Goal: Information Seeking & Learning: Learn about a topic

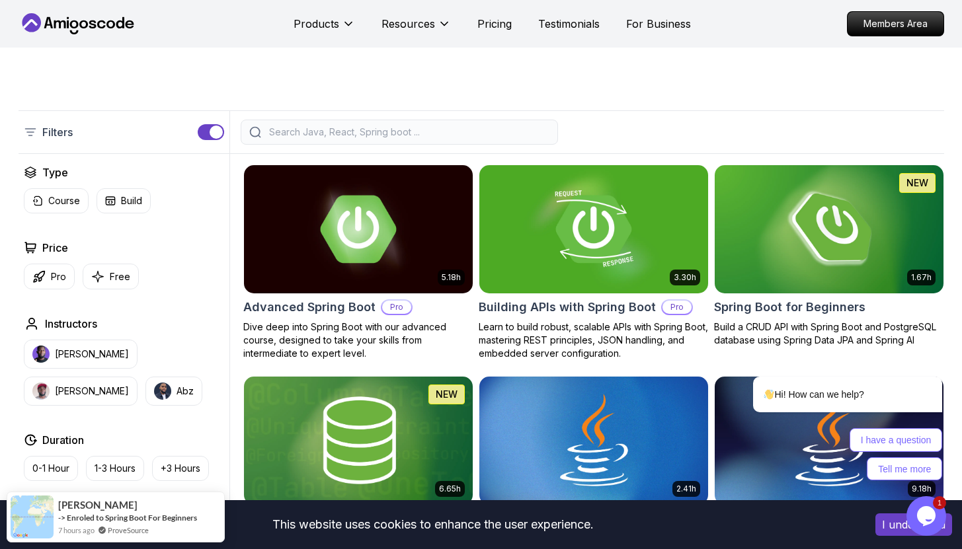
scroll to position [225, 0]
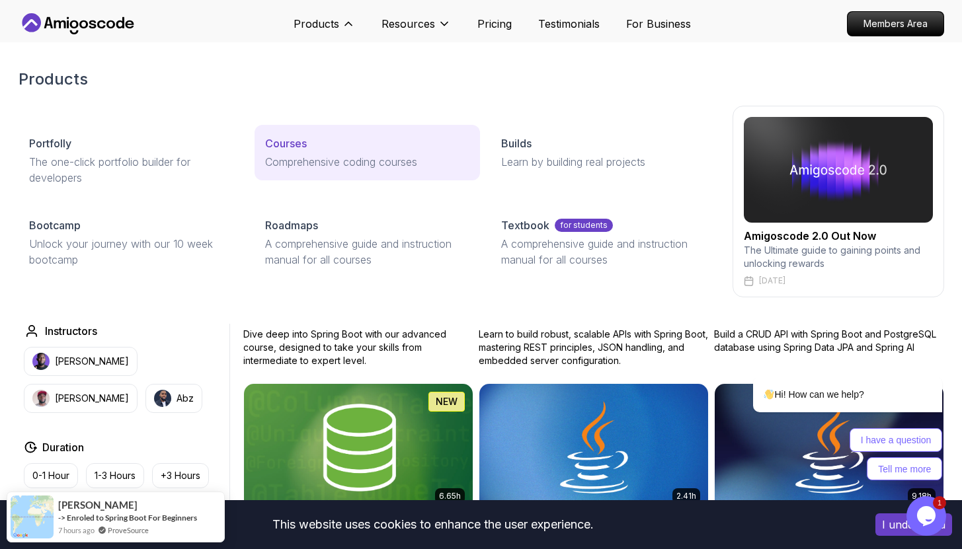
click at [297, 145] on p "Courses" at bounding box center [286, 144] width 42 height 16
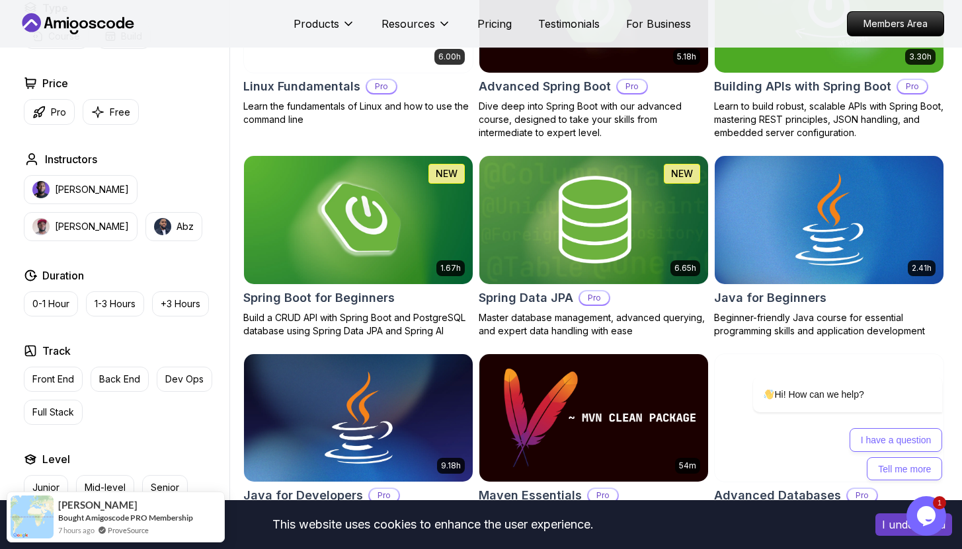
scroll to position [481, 0]
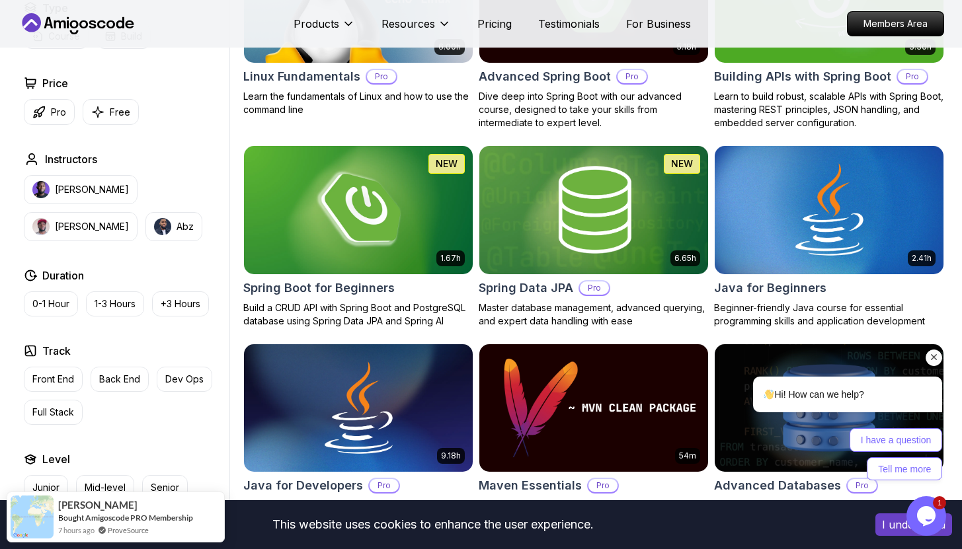
click at [767, 281] on div "Hi! How can we help? I have a question Tell me more" at bounding box center [830, 370] width 238 height 233
click at [778, 231] on img at bounding box center [829, 210] width 240 height 134
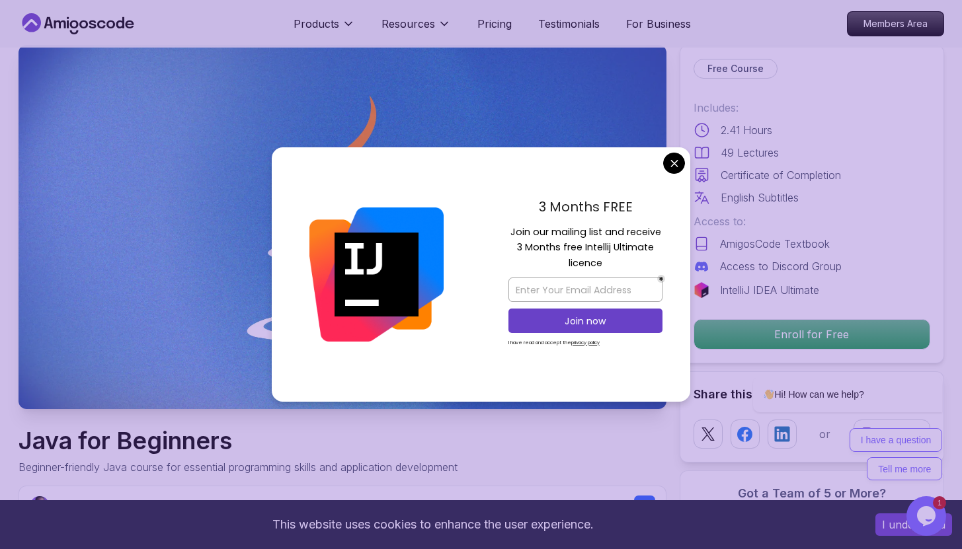
scroll to position [35, 0]
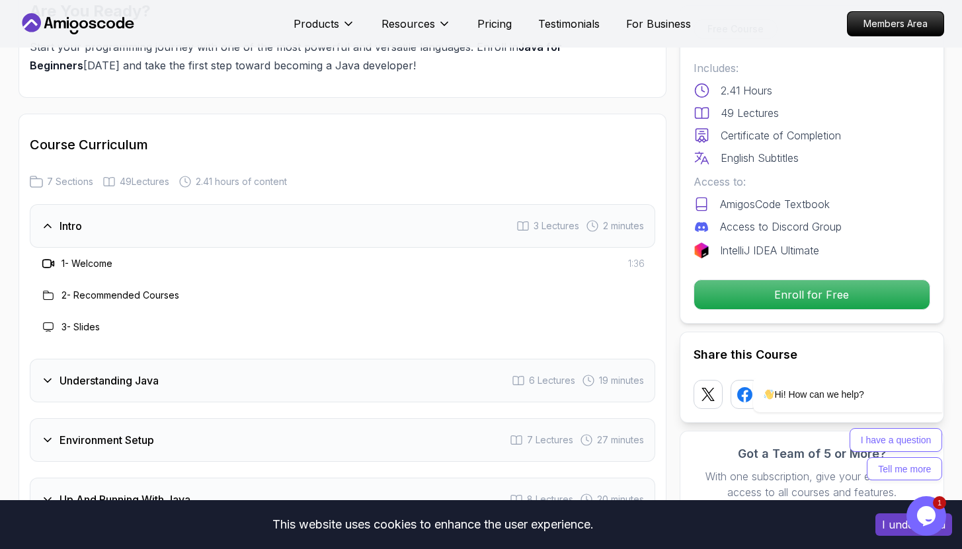
scroll to position [1851, 0]
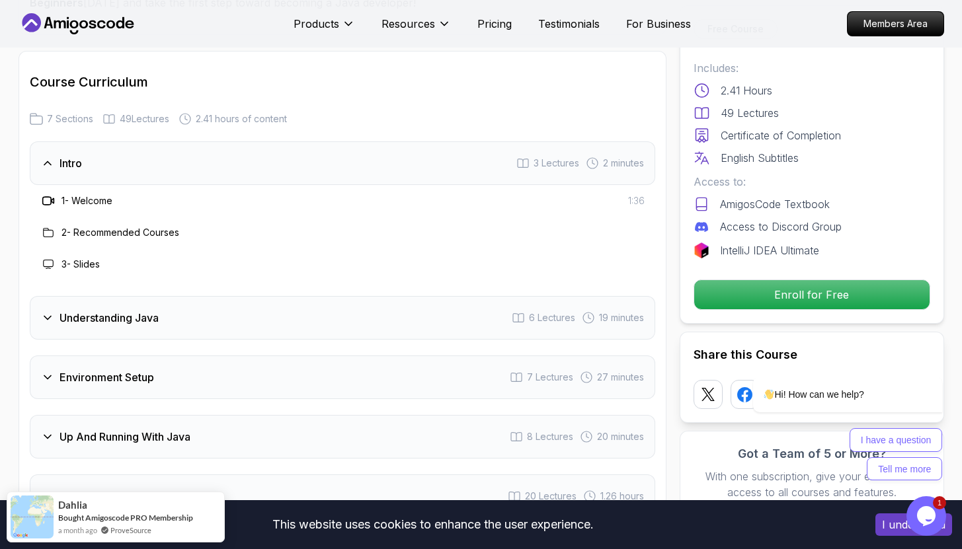
click at [88, 310] on h3 "Understanding Java" at bounding box center [108, 318] width 99 height 16
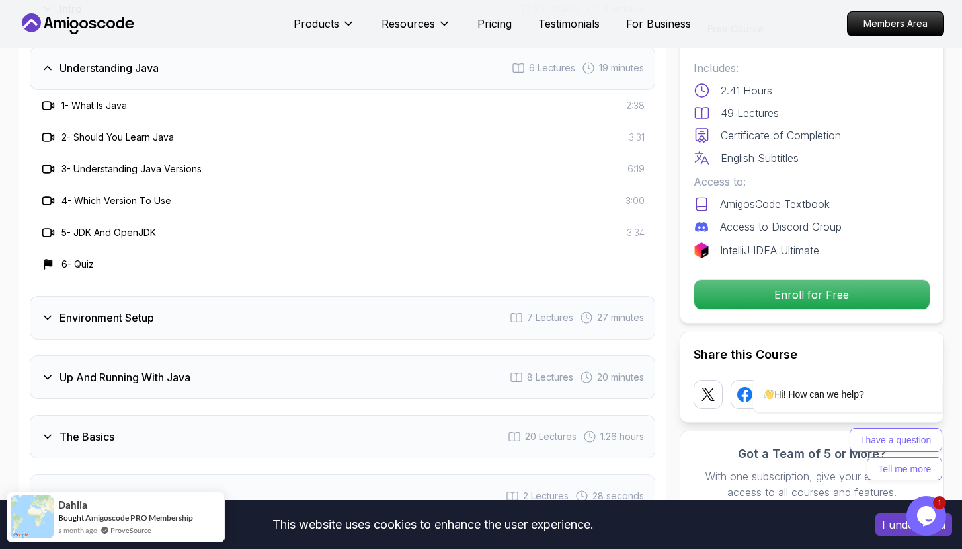
scroll to position [2006, 0]
click at [88, 309] on h3 "Environment Setup" at bounding box center [106, 317] width 95 height 16
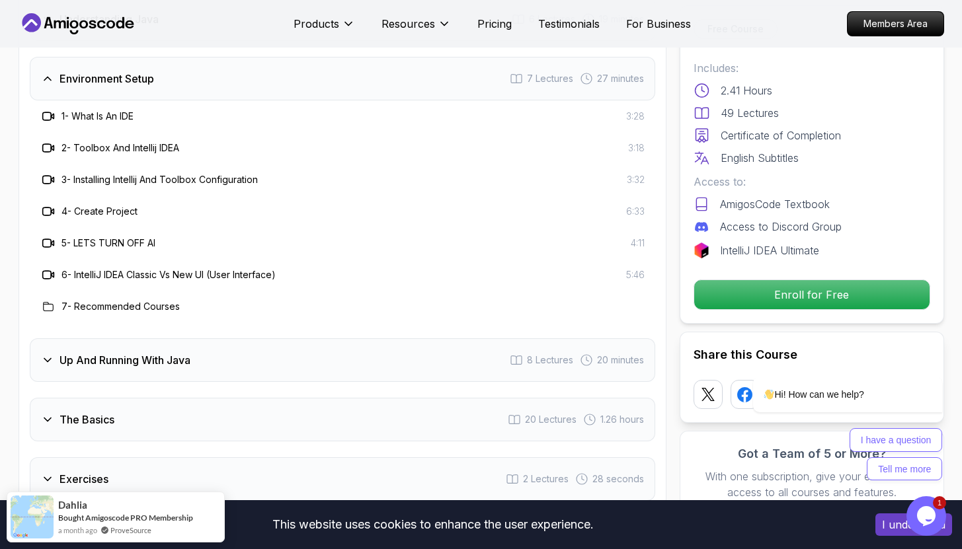
scroll to position [2056, 0]
click at [87, 410] on h3 "The Basics" at bounding box center [86, 418] width 55 height 16
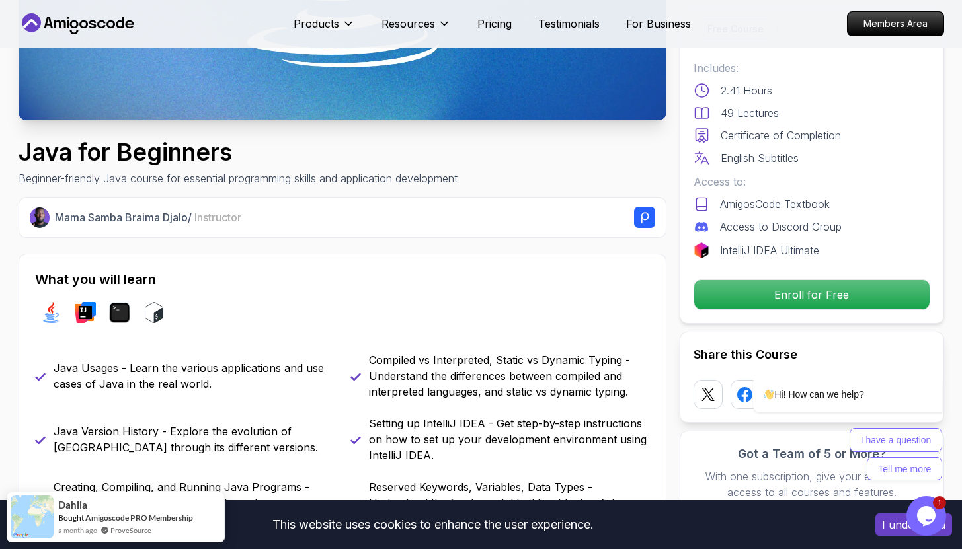
scroll to position [0, 0]
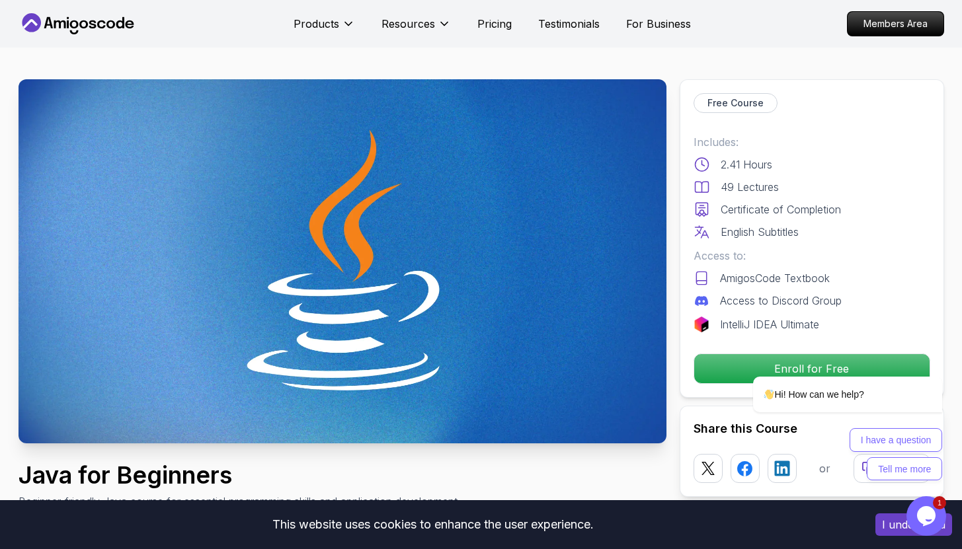
click at [114, 23] on icon at bounding box center [78, 23] width 119 height 21
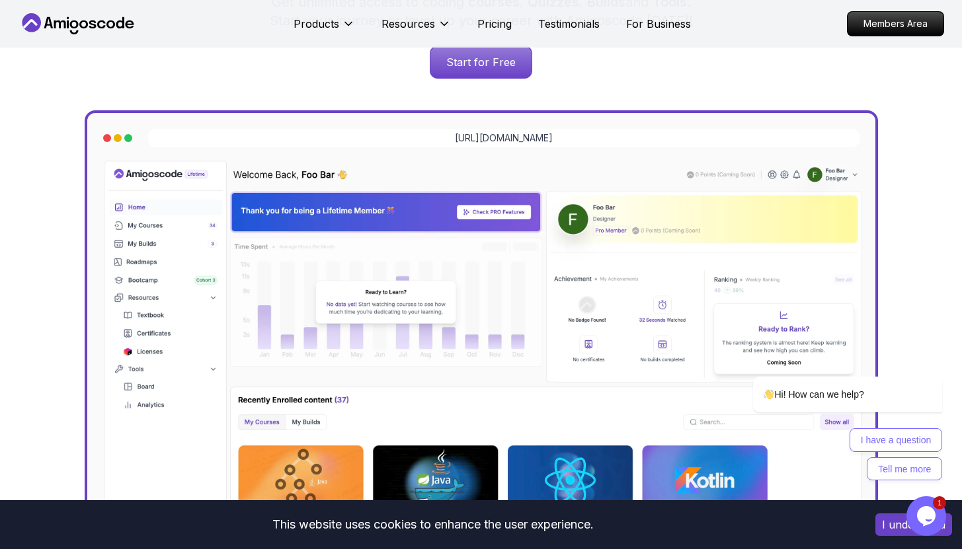
scroll to position [539, 0]
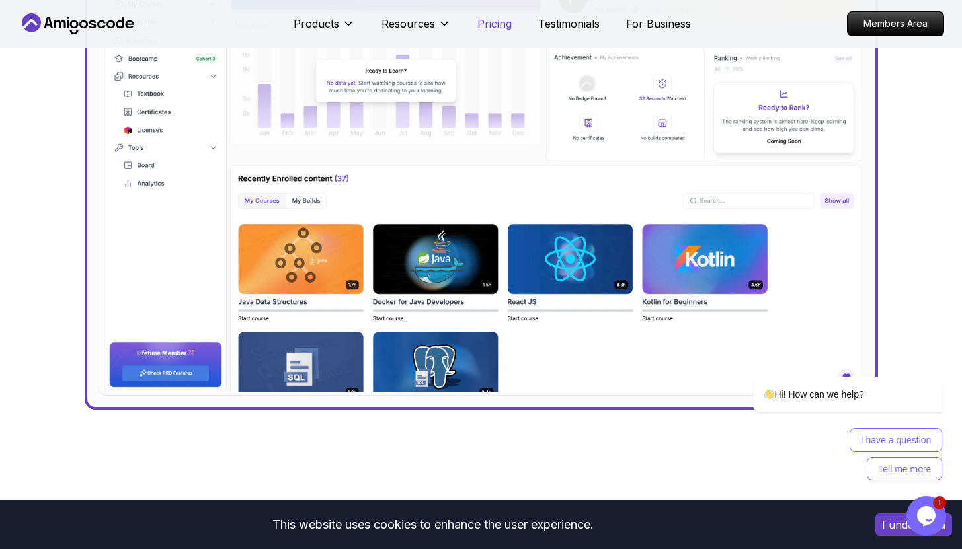
click at [503, 26] on p "Pricing" at bounding box center [494, 24] width 34 height 16
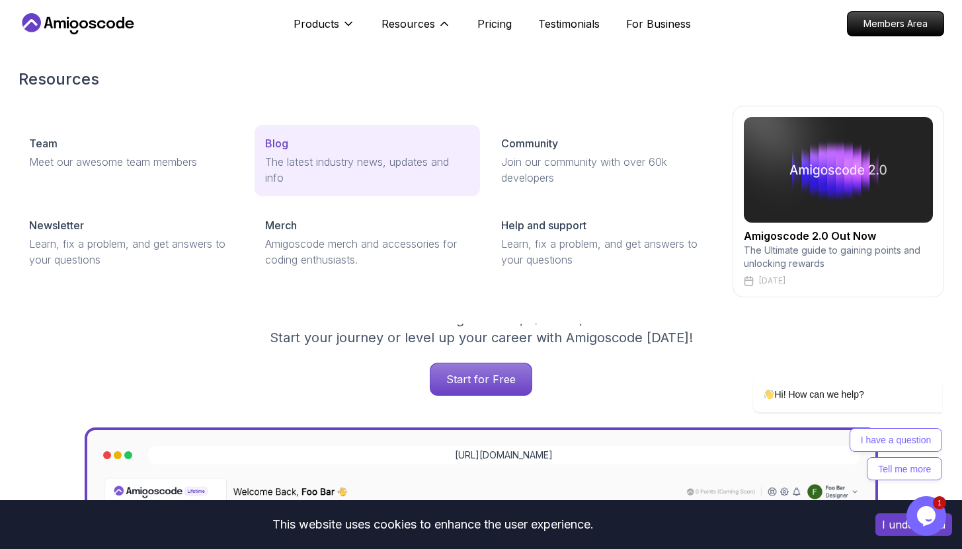
click at [280, 143] on p "Blog" at bounding box center [276, 144] width 23 height 16
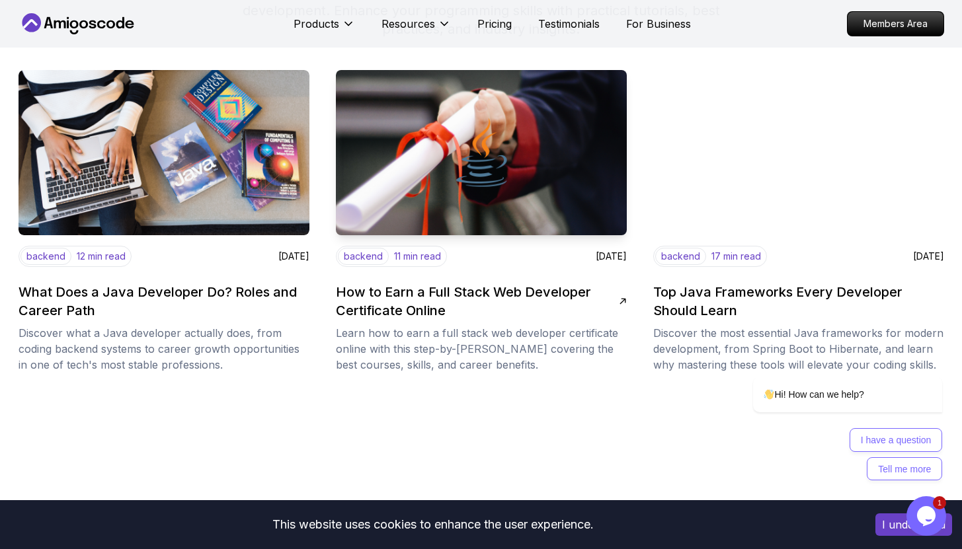
scroll to position [177, 0]
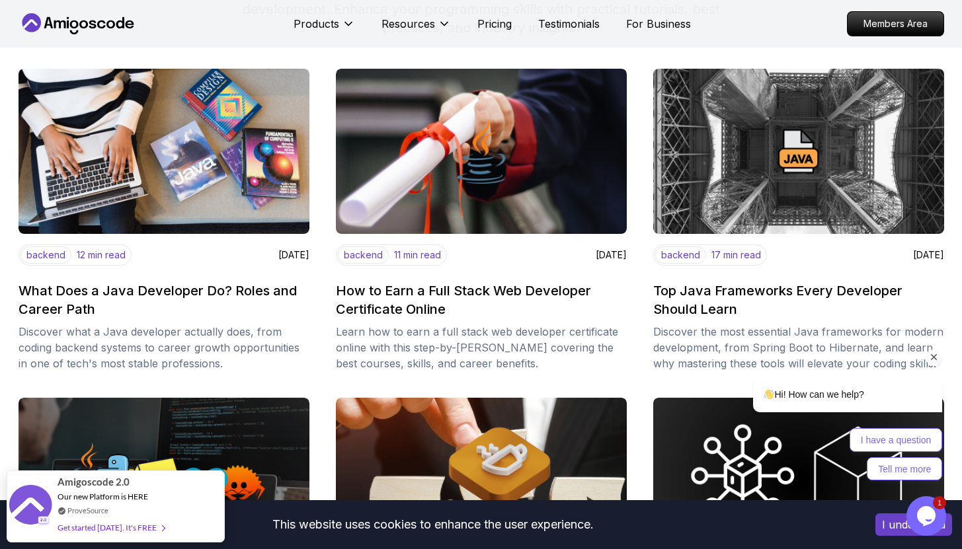
click at [757, 293] on div "Hi! How can we help? I have a question Tell me more" at bounding box center [830, 370] width 238 height 233
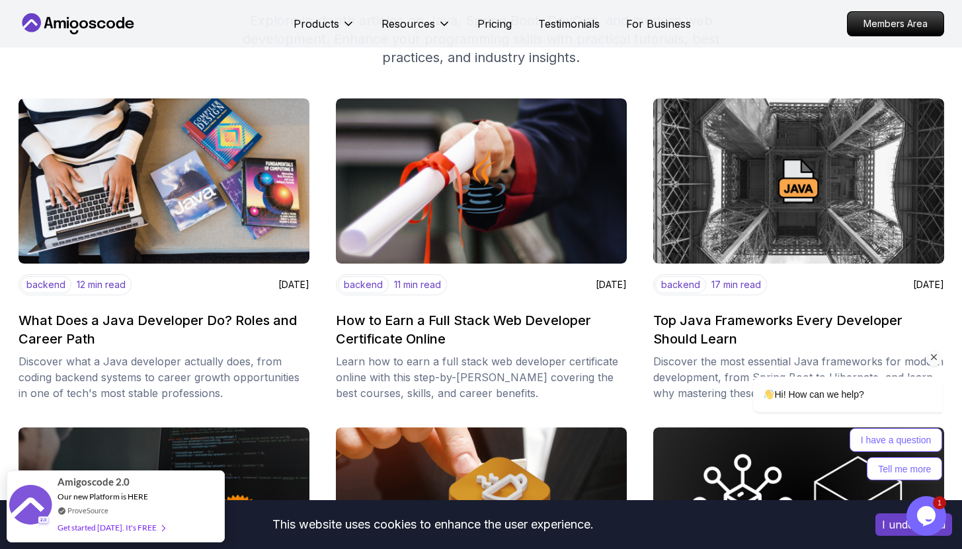
scroll to position [145, 0]
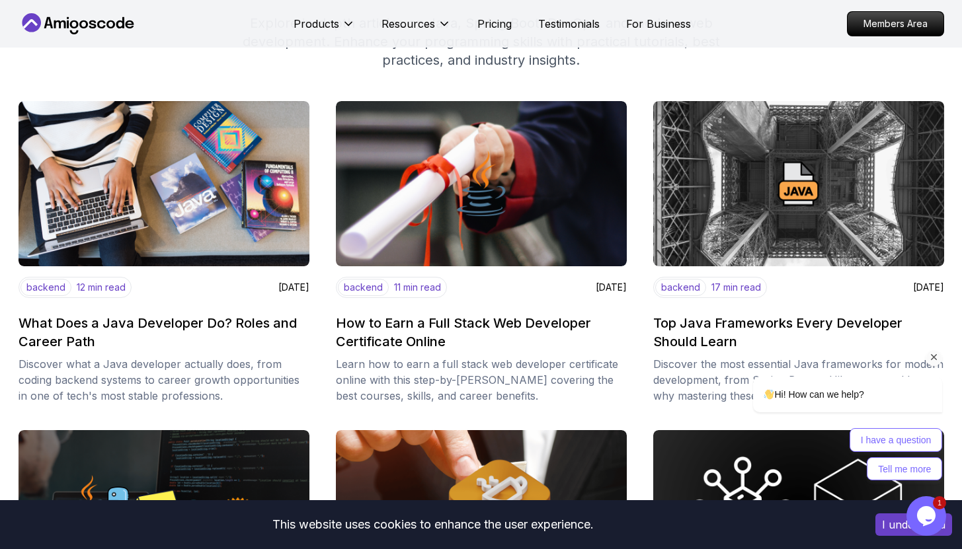
click at [753, 323] on div "Hi! How can we help? I have a question Tell me more" at bounding box center [830, 370] width 238 height 233
click at [711, 382] on div "Hi! How can we help? I have a question Tell me more" at bounding box center [830, 370] width 238 height 233
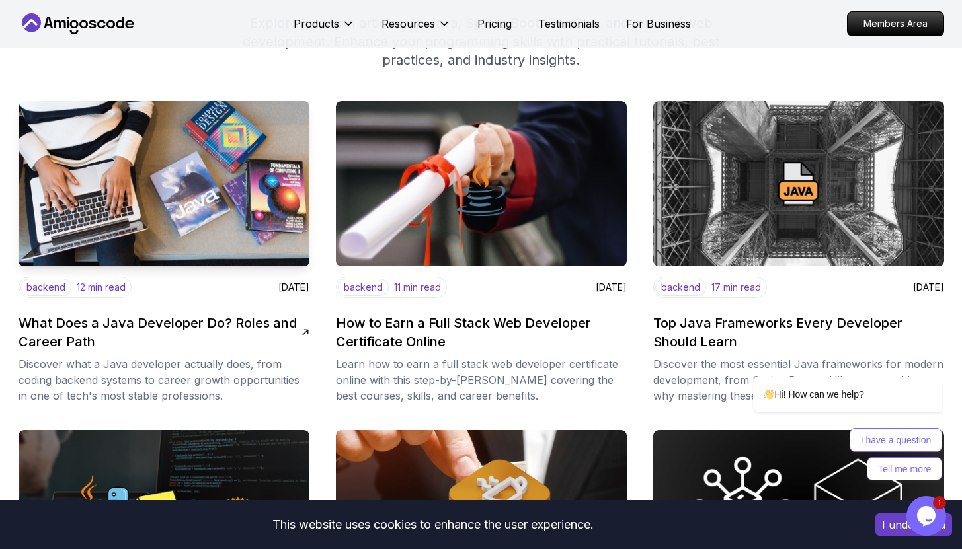
click at [242, 319] on h2 "What Does a Java Developer Do? Roles and Career Path" at bounding box center [160, 332] width 283 height 37
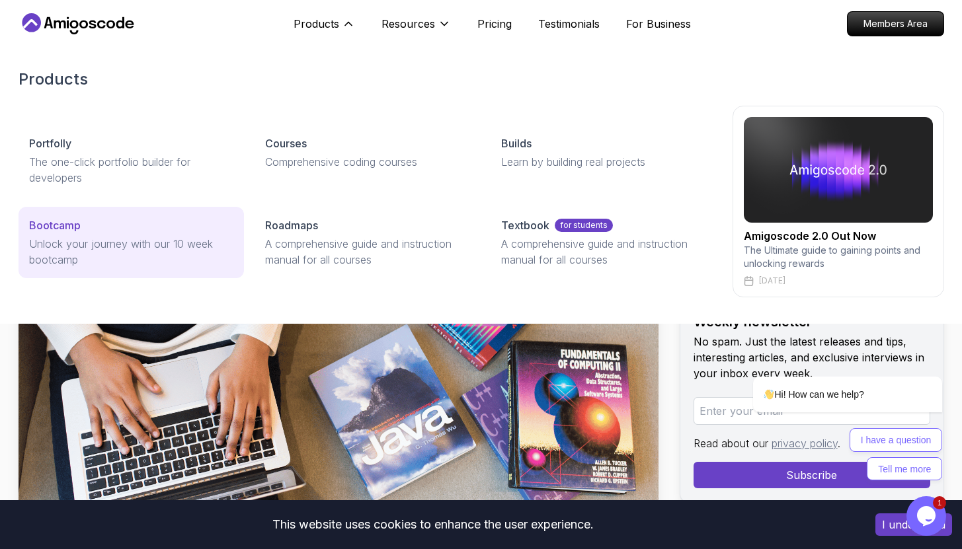
click at [76, 221] on p "Bootcamp" at bounding box center [55, 225] width 52 height 16
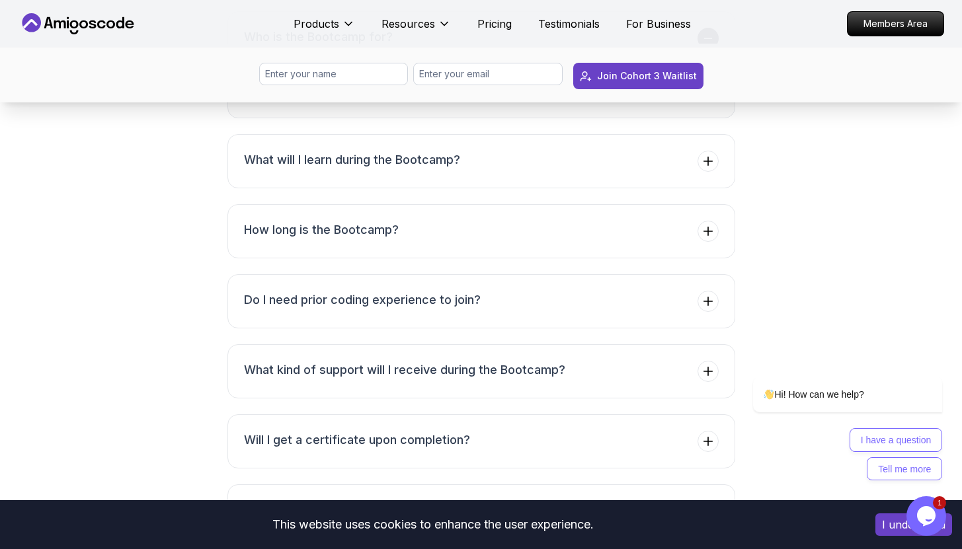
scroll to position [4901, 0]
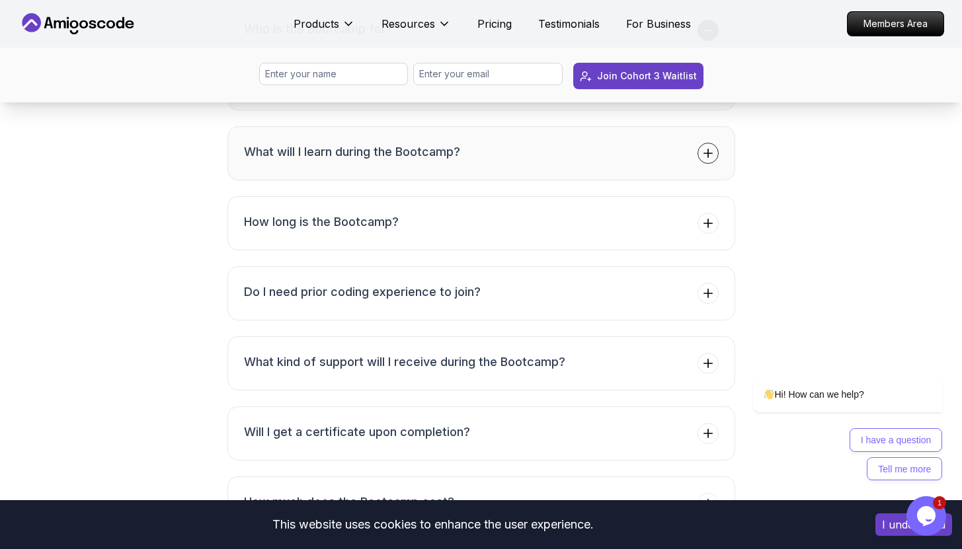
click at [430, 164] on li "What will I learn during the Bootcamp?" at bounding box center [352, 153] width 216 height 21
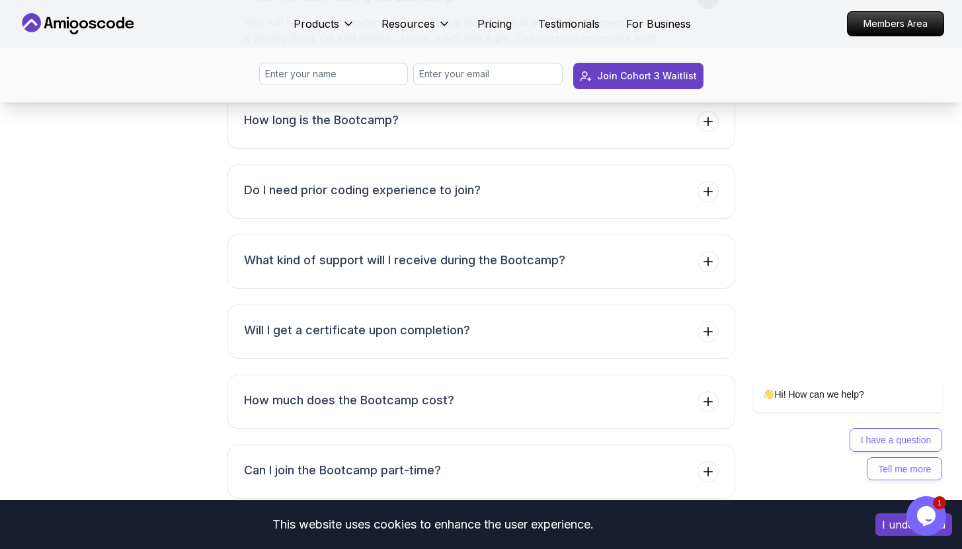
scroll to position [5019, 0]
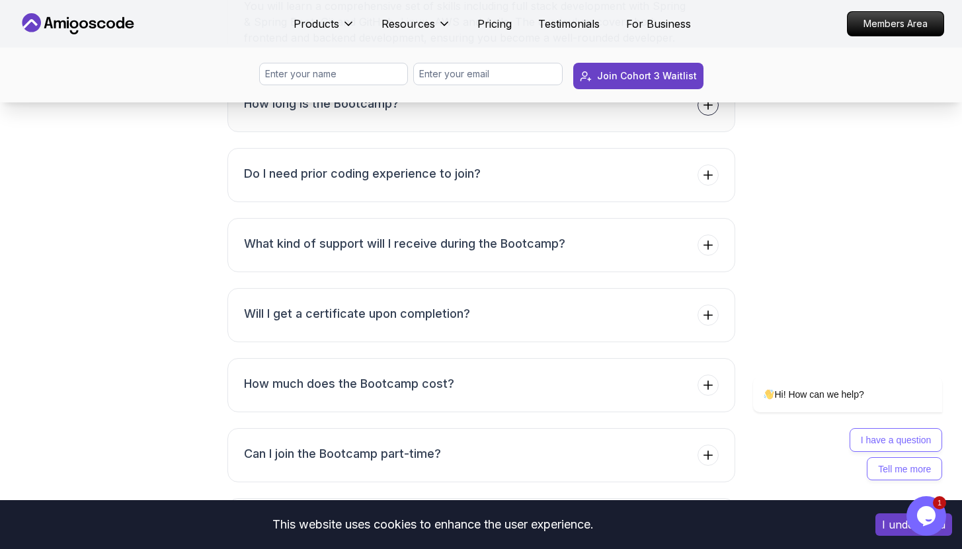
click at [430, 132] on button "How long is the Bootcamp?" at bounding box center [481, 105] width 508 height 54
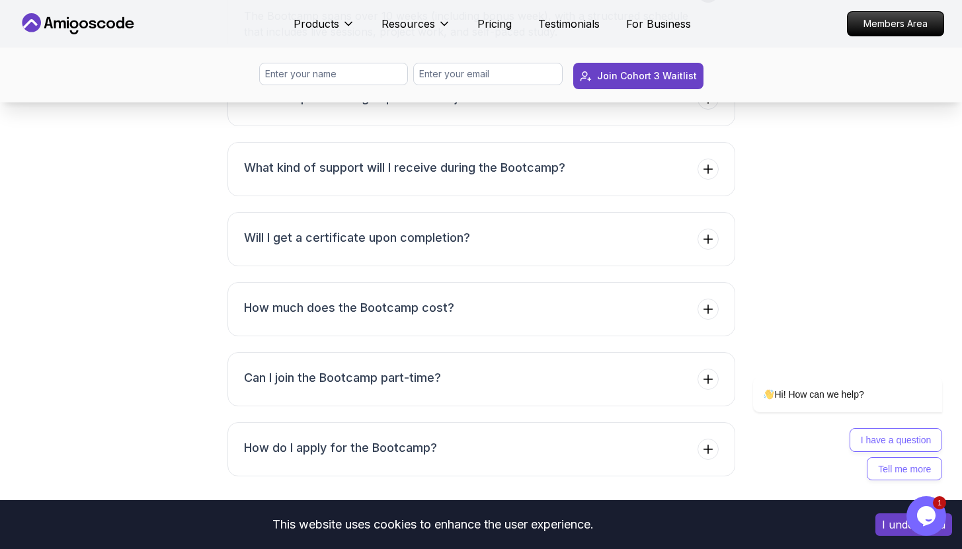
scroll to position [5097, 0]
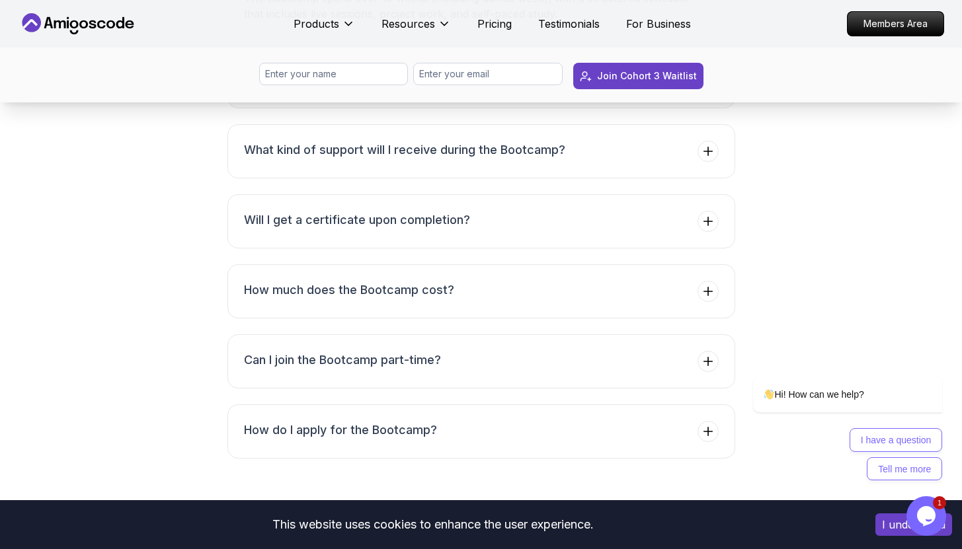
click at [430, 92] on li "Do I need prior coding experience to join?" at bounding box center [362, 81] width 237 height 21
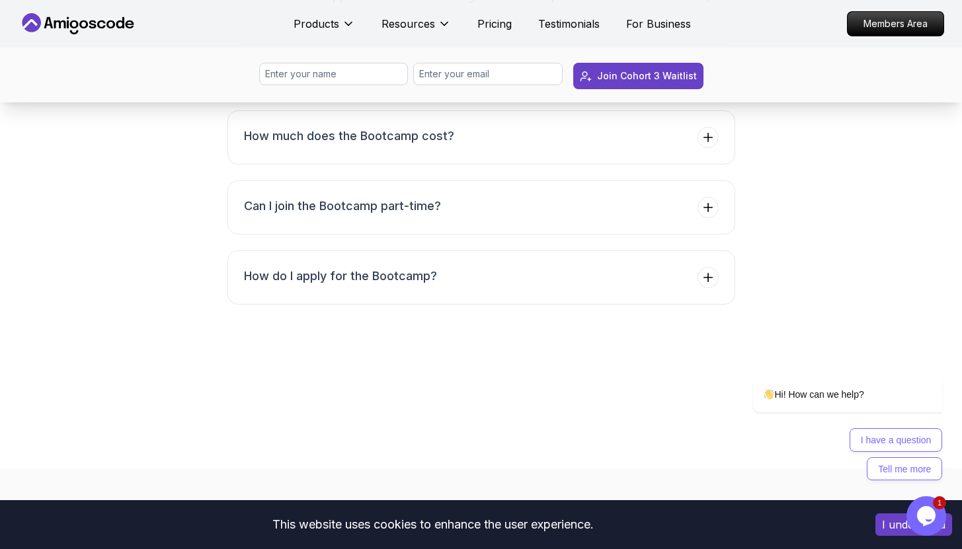
scroll to position [5271, 0]
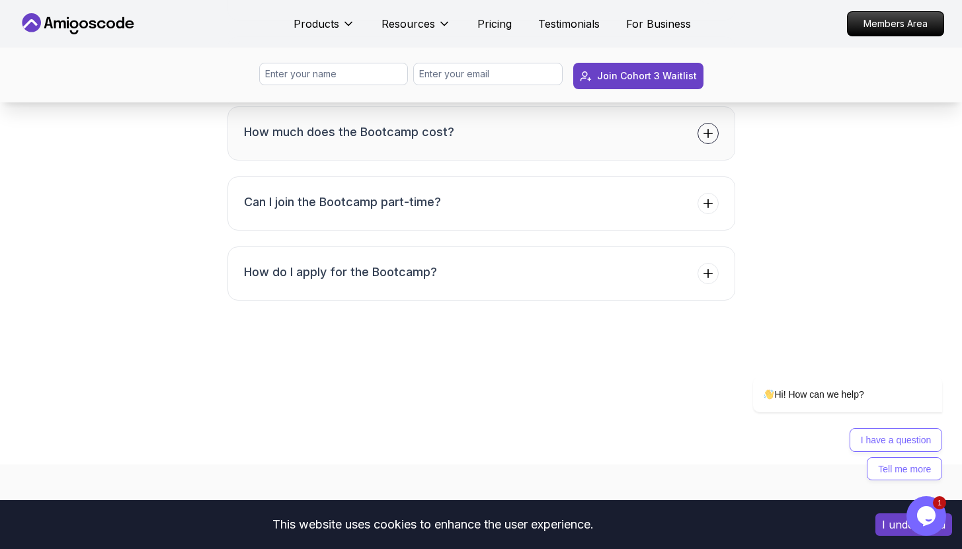
click at [411, 161] on button "How much does the Bootcamp cost?" at bounding box center [481, 133] width 508 height 54
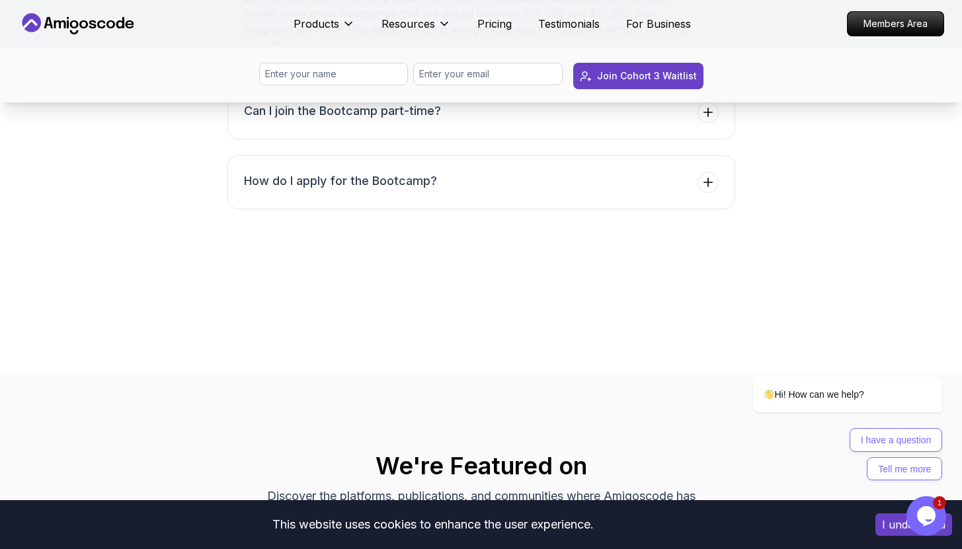
scroll to position [5406, 0]
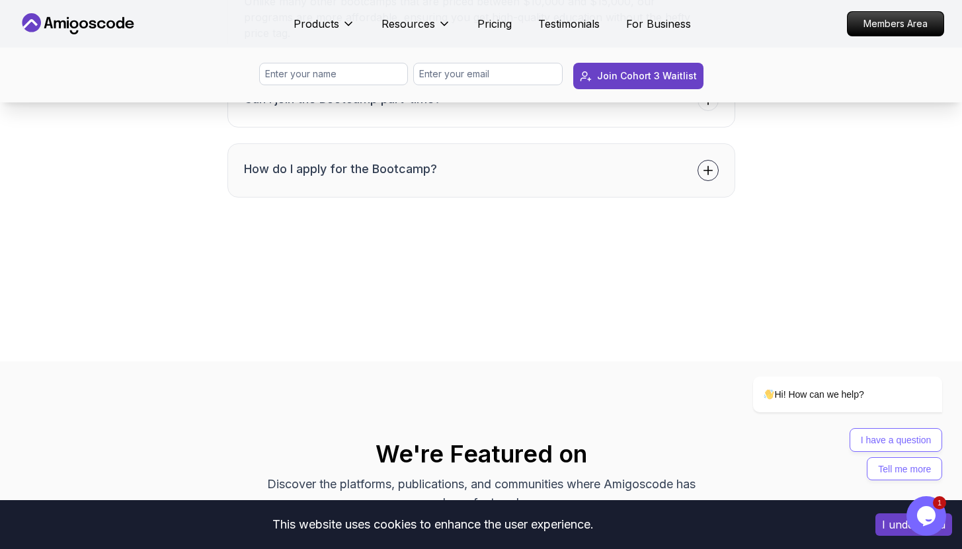
click at [402, 178] on h3 "How do I apply for the Bootcamp?" at bounding box center [340, 169] width 193 height 19
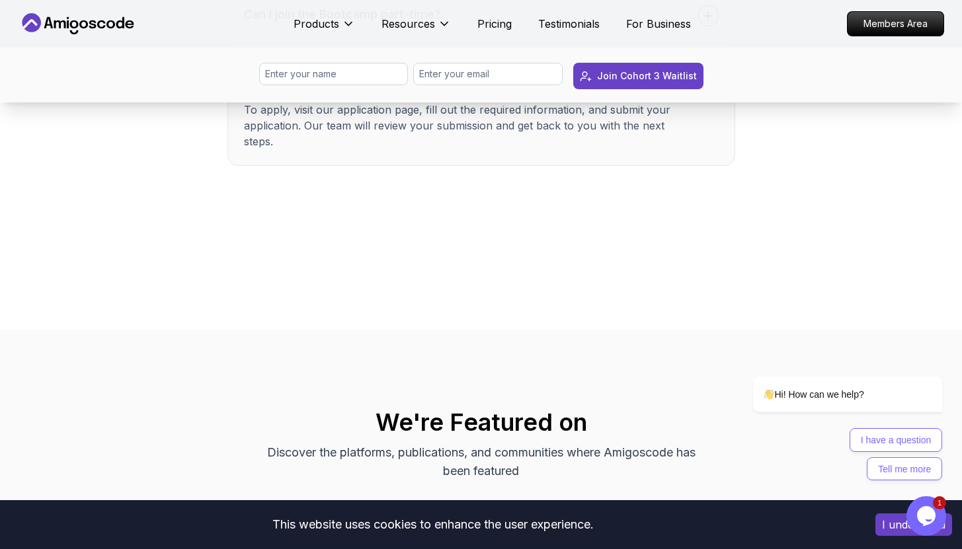
click at [465, 43] on button "Can I join the Bootcamp part-time?" at bounding box center [481, 16] width 508 height 54
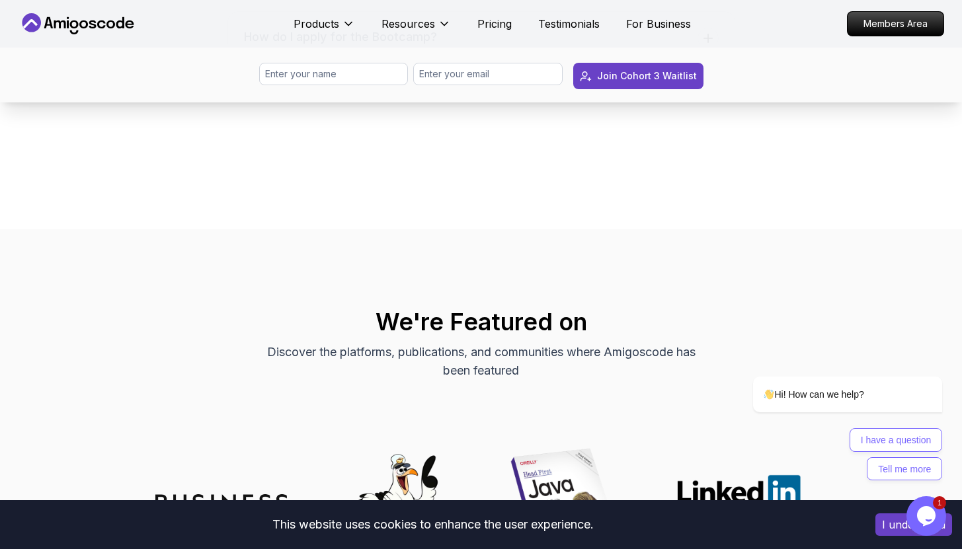
scroll to position [5543, 0]
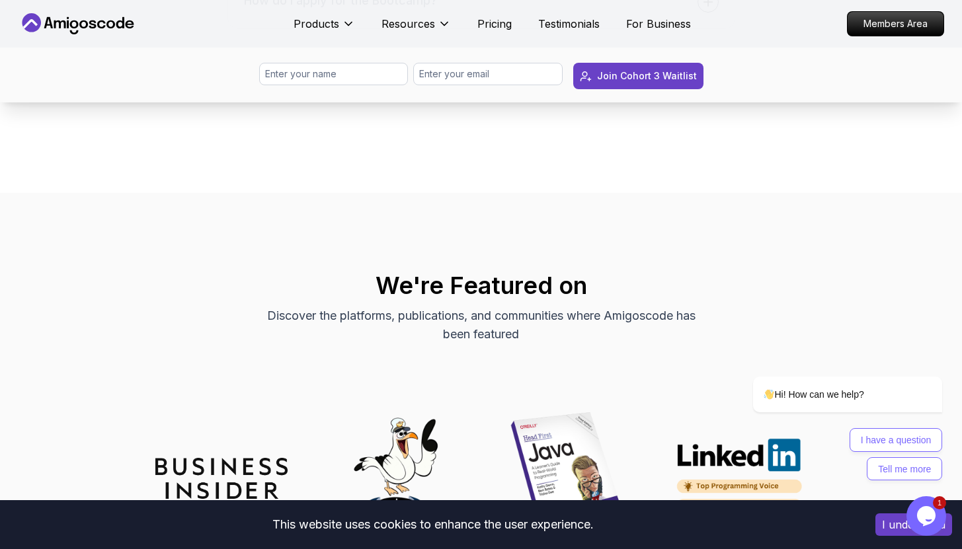
click at [473, 29] on button "How do I apply for the Bootcamp?" at bounding box center [481, 2] width 508 height 54
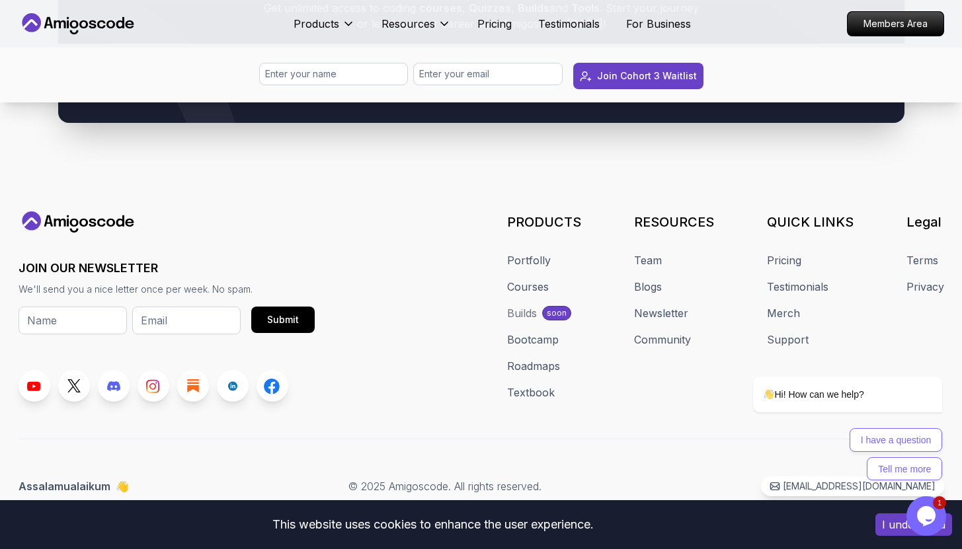
scroll to position [6415, 0]
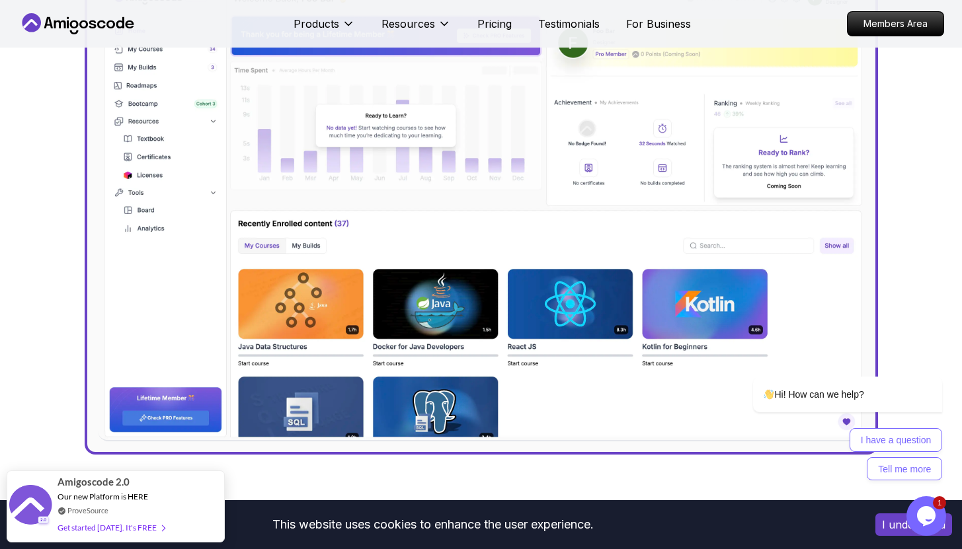
scroll to position [539, 0]
